Goal: Task Accomplishment & Management: Complete application form

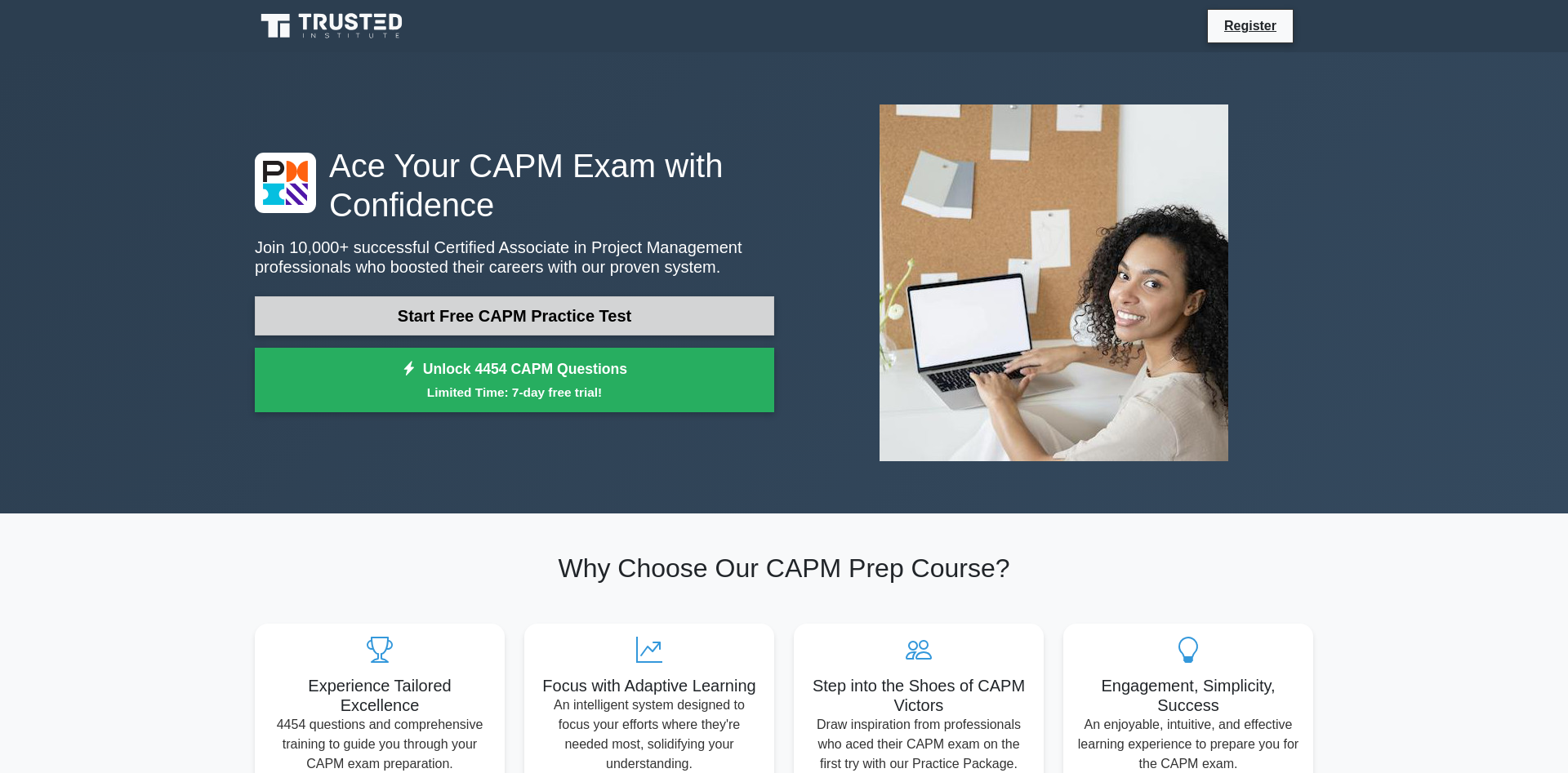
click at [495, 317] on link "Start Free CAPM Practice Test" at bounding box center [514, 315] width 519 height 39
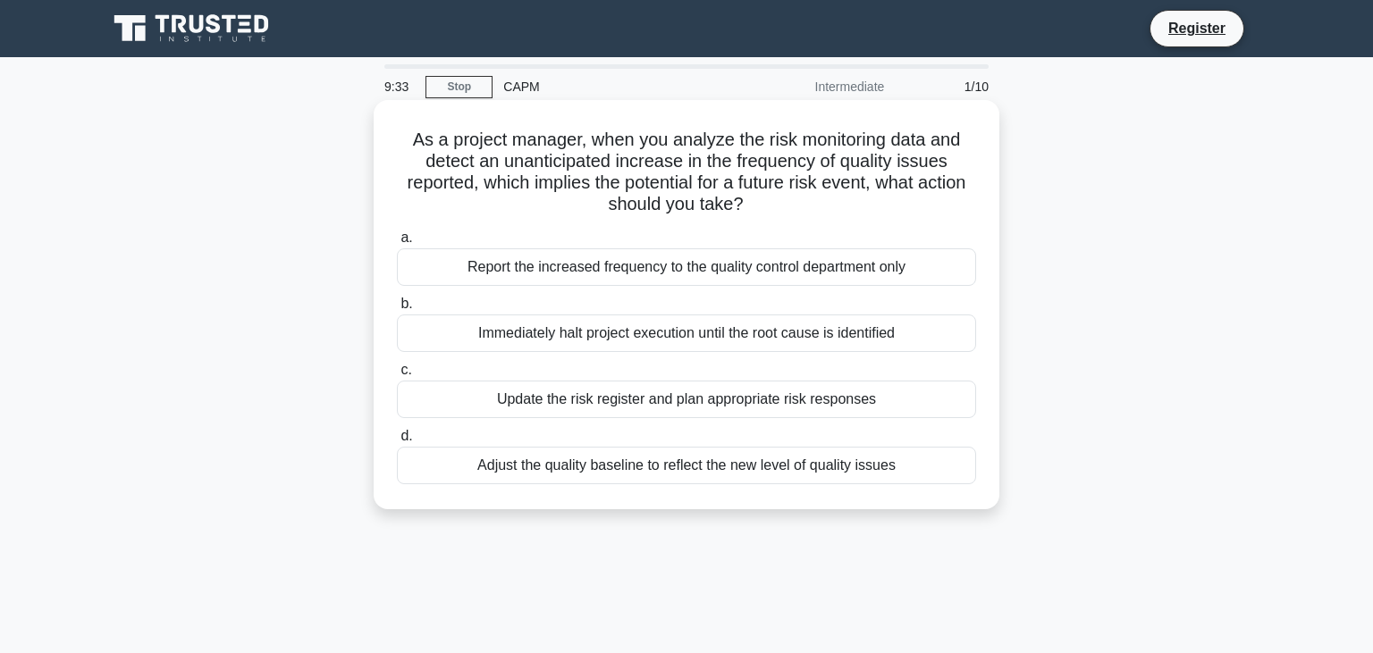
click at [737, 402] on div "Update the risk register and plan appropriate risk responses" at bounding box center [686, 400] width 579 height 38
click at [397, 376] on input "c. Update the risk register and plan appropriate risk responses" at bounding box center [397, 371] width 0 height 12
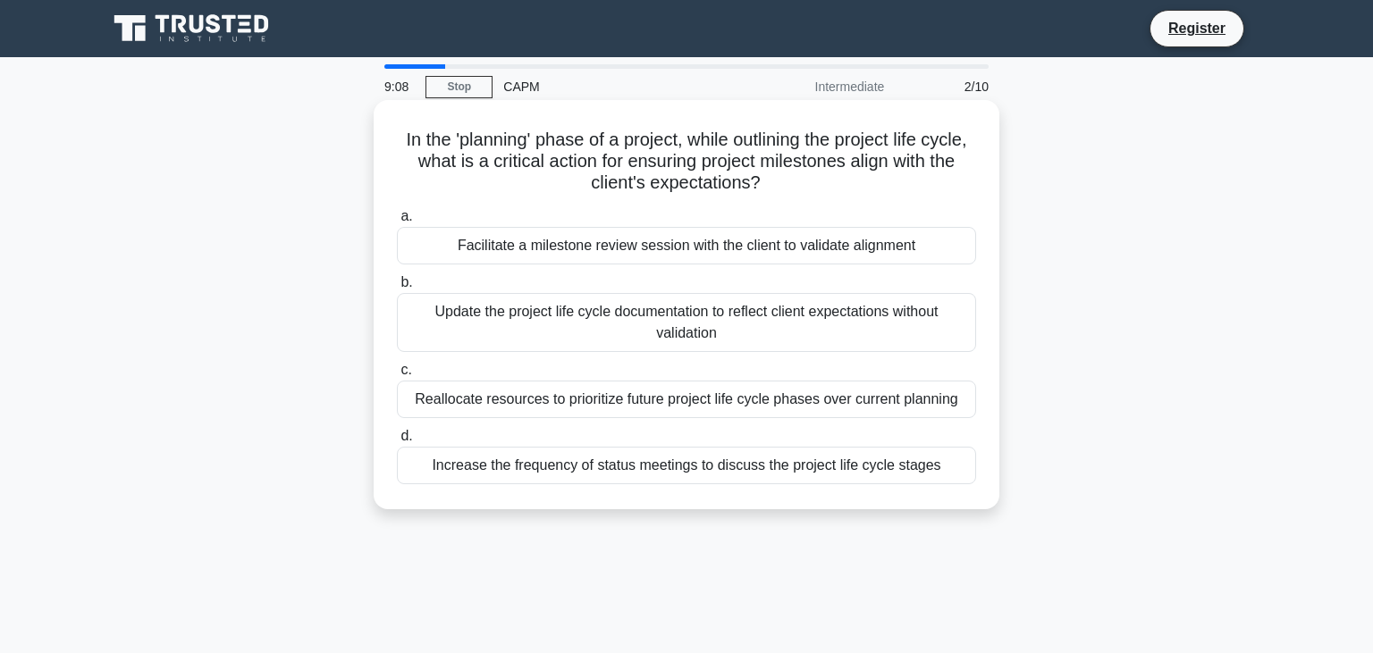
click at [705, 402] on div "Reallocate resources to prioritize future project life cycle phases over curren…" at bounding box center [686, 400] width 579 height 38
click at [397, 376] on input "c. Reallocate resources to prioritize future project life cycle phases over cur…" at bounding box center [397, 371] width 0 height 12
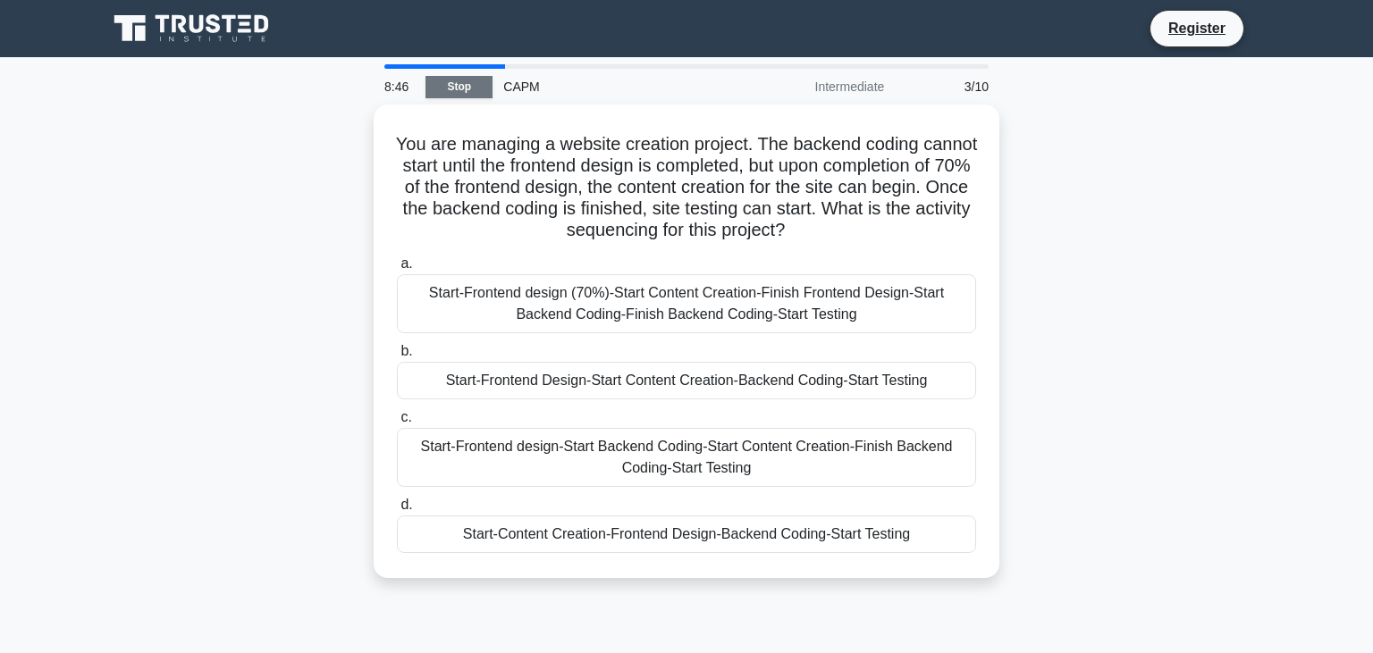
click at [463, 92] on link "Stop" at bounding box center [458, 87] width 67 height 22
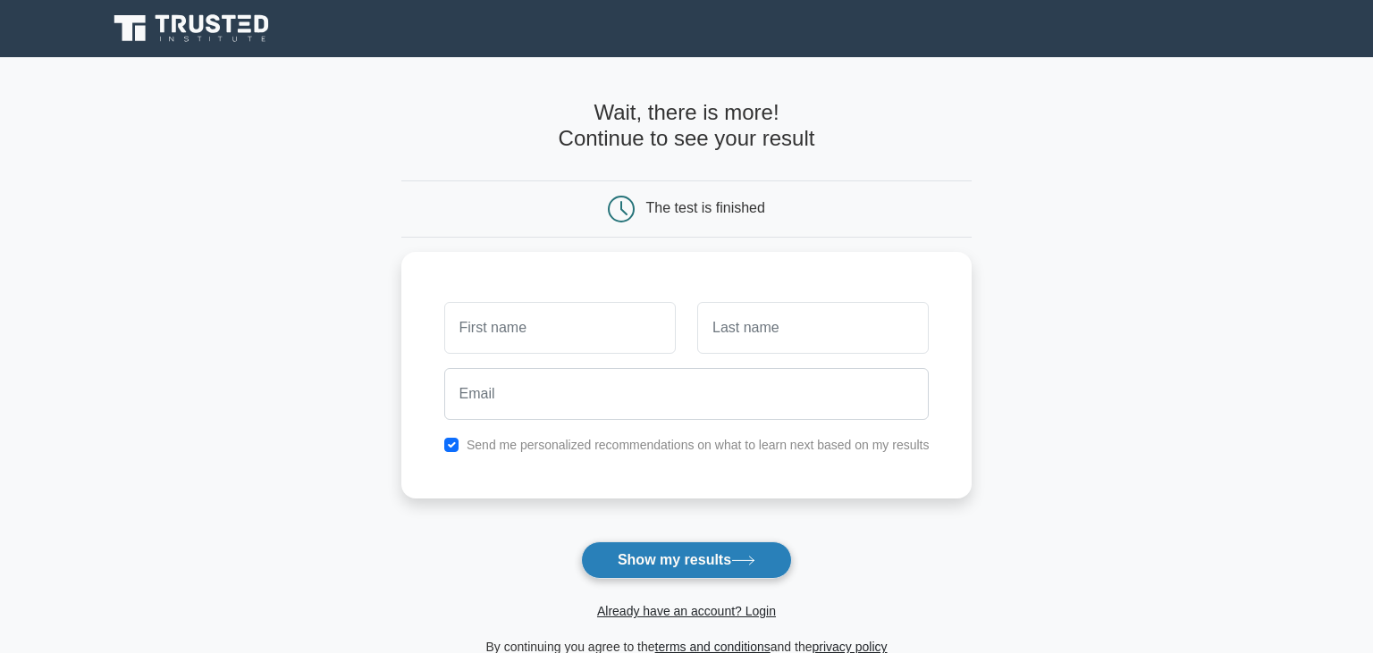
click at [635, 559] on button "Show my results" at bounding box center [686, 561] width 211 height 38
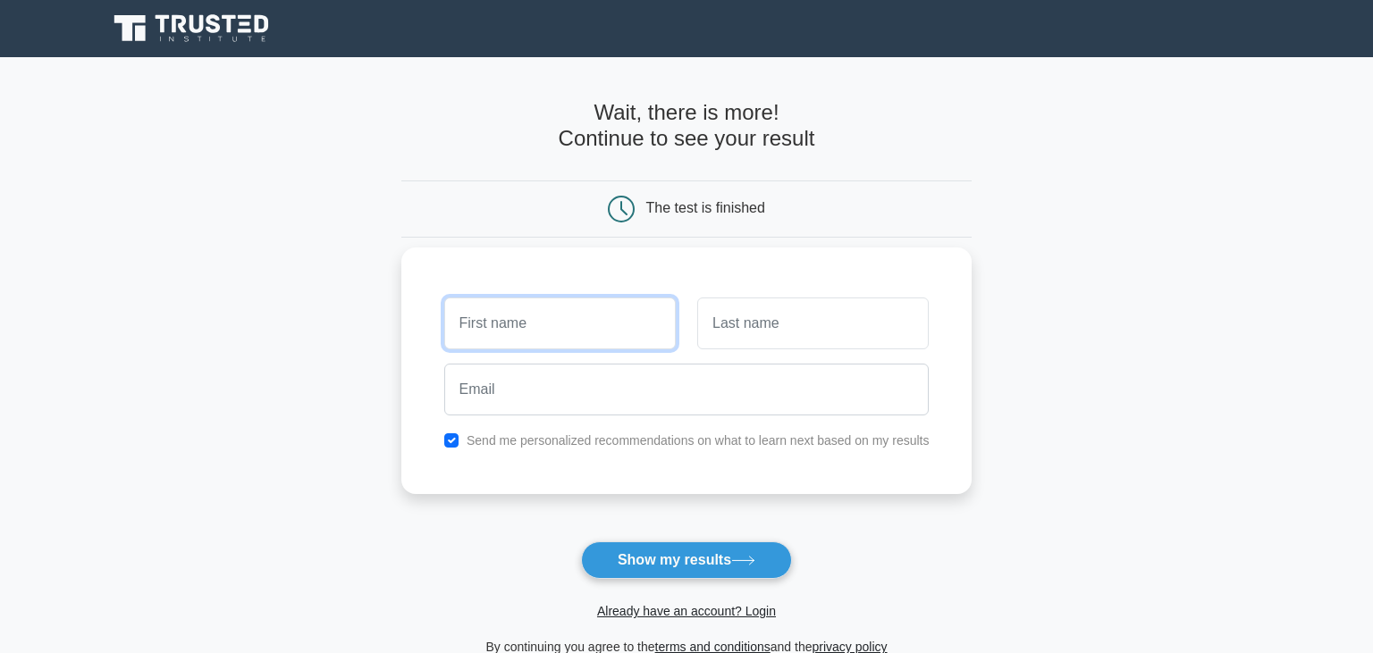
click at [578, 320] on input "text" at bounding box center [559, 324] width 231 height 52
drag, startPoint x: 492, startPoint y: 327, endPoint x: 399, endPoint y: 306, distance: 94.5
click at [444, 306] on input "Elya" at bounding box center [559, 324] width 231 height 52
type input "Gwlad"
click at [728, 350] on div at bounding box center [812, 323] width 253 height 66
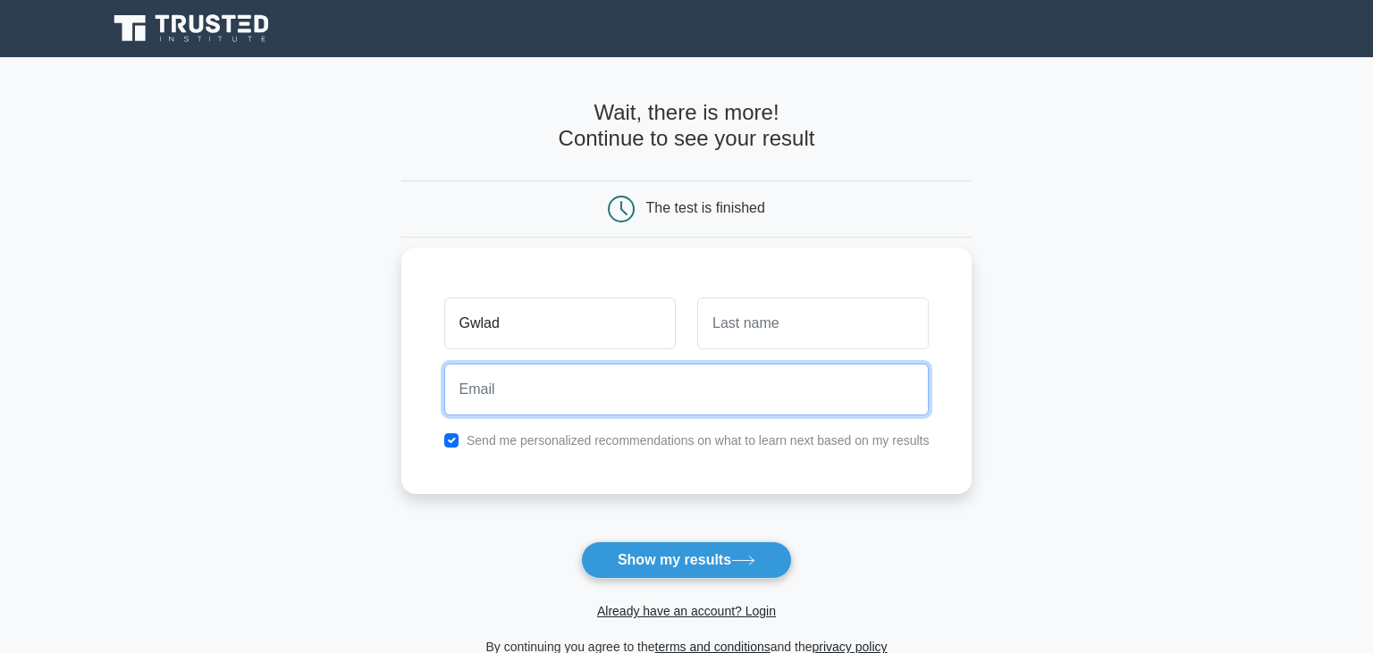
click at [704, 391] on input "email" at bounding box center [686, 390] width 485 height 52
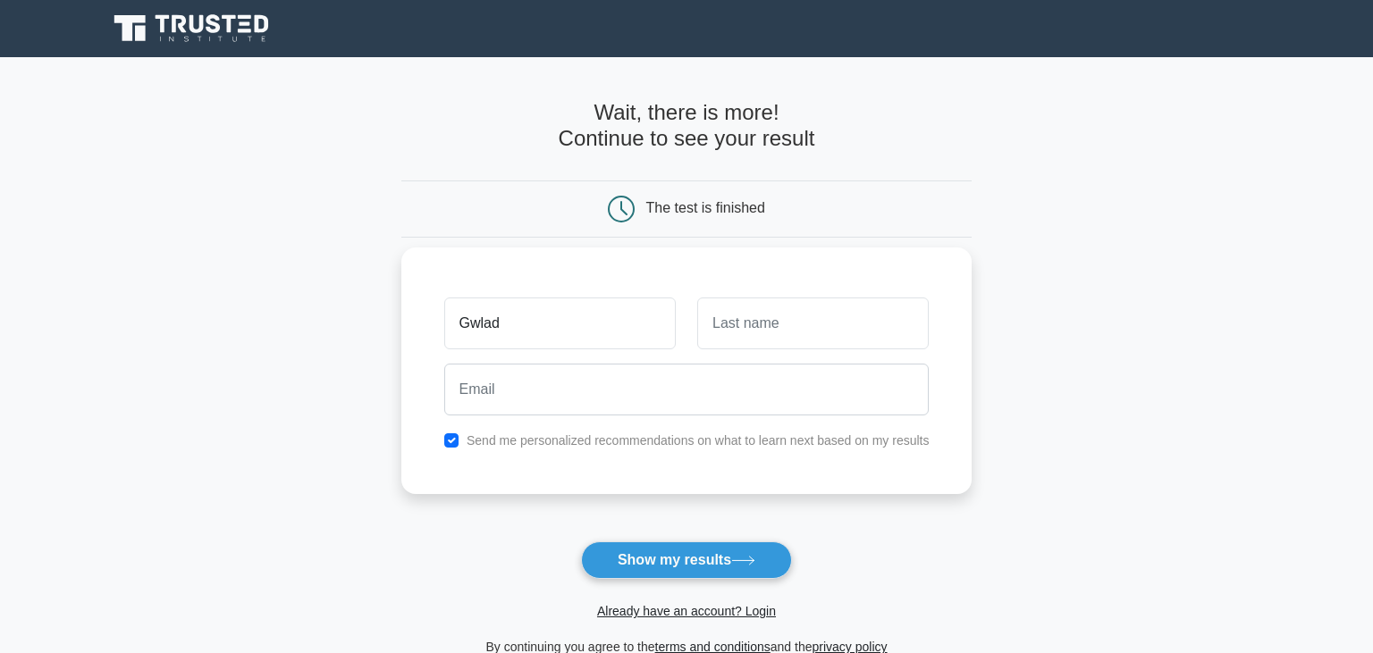
click at [440, 433] on div "Send me personalized recommendations on what to learn next based on my results" at bounding box center [686, 440] width 507 height 21
click at [444, 438] on input "checkbox" at bounding box center [451, 440] width 14 height 14
checkbox input "false"
click at [702, 556] on button "Show my results" at bounding box center [686, 561] width 211 height 38
